Goal: Book appointment/travel/reservation

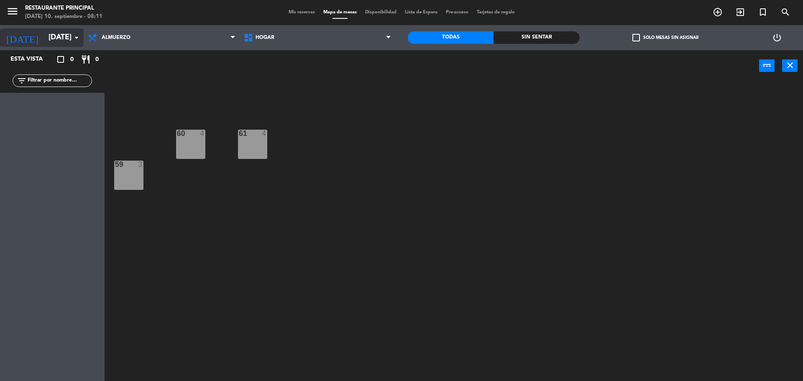
click at [75, 35] on icon "arrow_drop_down" at bounding box center [77, 38] width 10 height 10
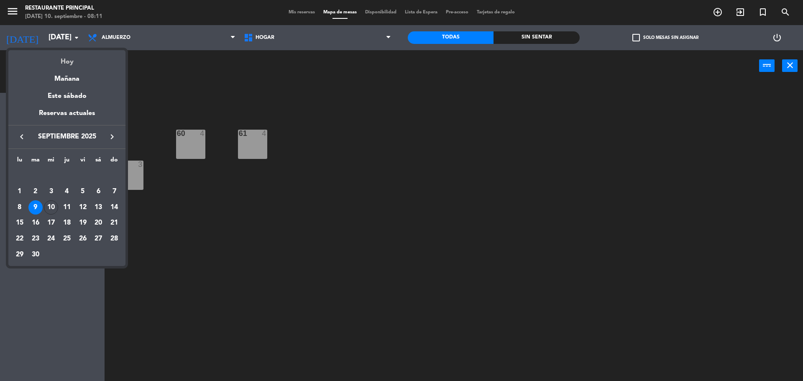
click at [77, 65] on div "Hoy" at bounding box center [66, 58] width 117 height 17
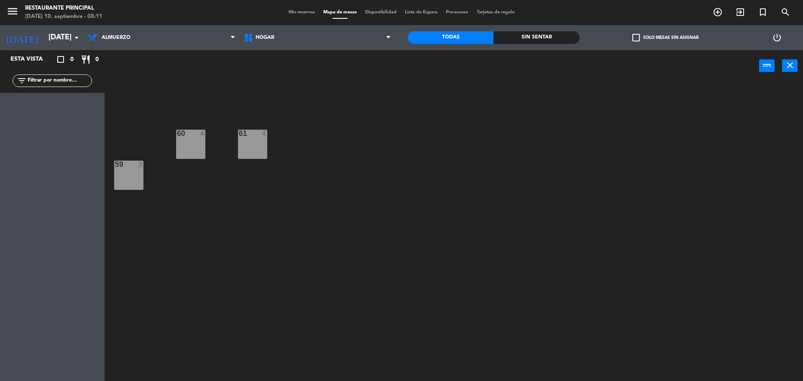
type input "[DATE]"
click at [232, 34] on icon at bounding box center [233, 37] width 4 height 7
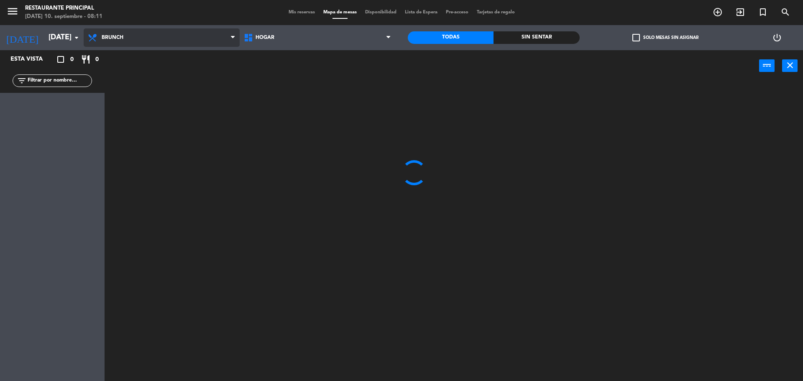
click at [207, 72] on ng-component "menu Restaurante Principal [DATE] 10. septiembre - 08:11 Mis reservas Mapa de m…" at bounding box center [401, 191] width 803 height 383
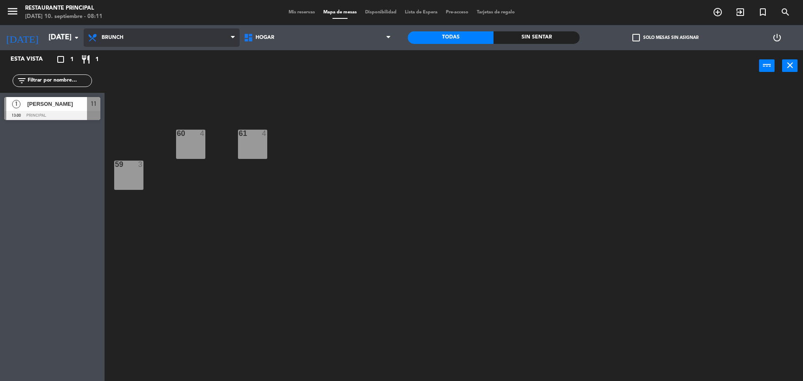
click at [231, 37] on icon at bounding box center [233, 37] width 4 height 7
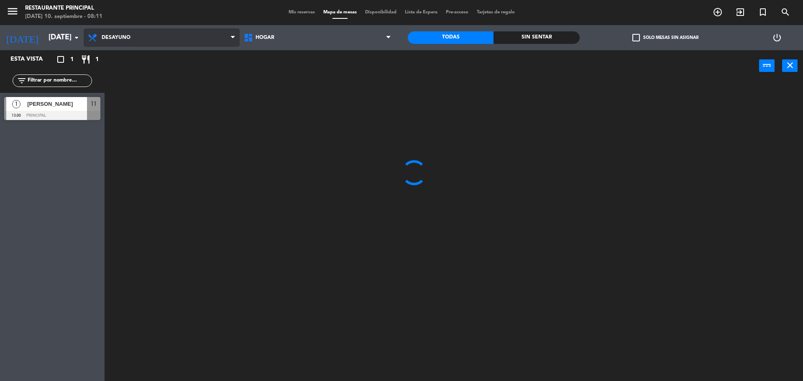
click at [205, 58] on ng-component "menu Restaurante Principal [DATE] 10. septiembre - 08:11 Mis reservas Mapa de m…" at bounding box center [401, 191] width 803 height 383
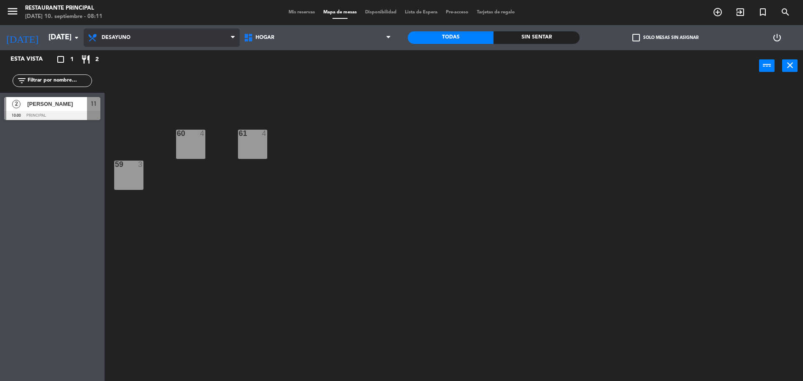
click at [234, 39] on icon at bounding box center [233, 37] width 4 height 7
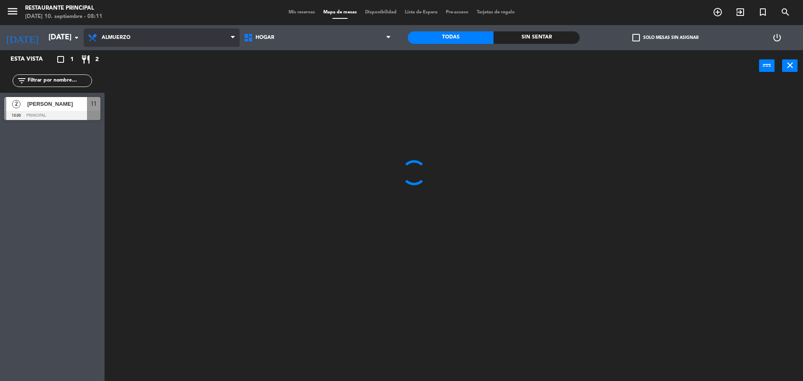
click at [212, 93] on ng-component "menu Restaurante Principal [DATE] 10. septiembre - 08:11 Mis reservas Mapa de m…" at bounding box center [401, 191] width 803 height 383
